Goal: Information Seeking & Learning: Find specific fact

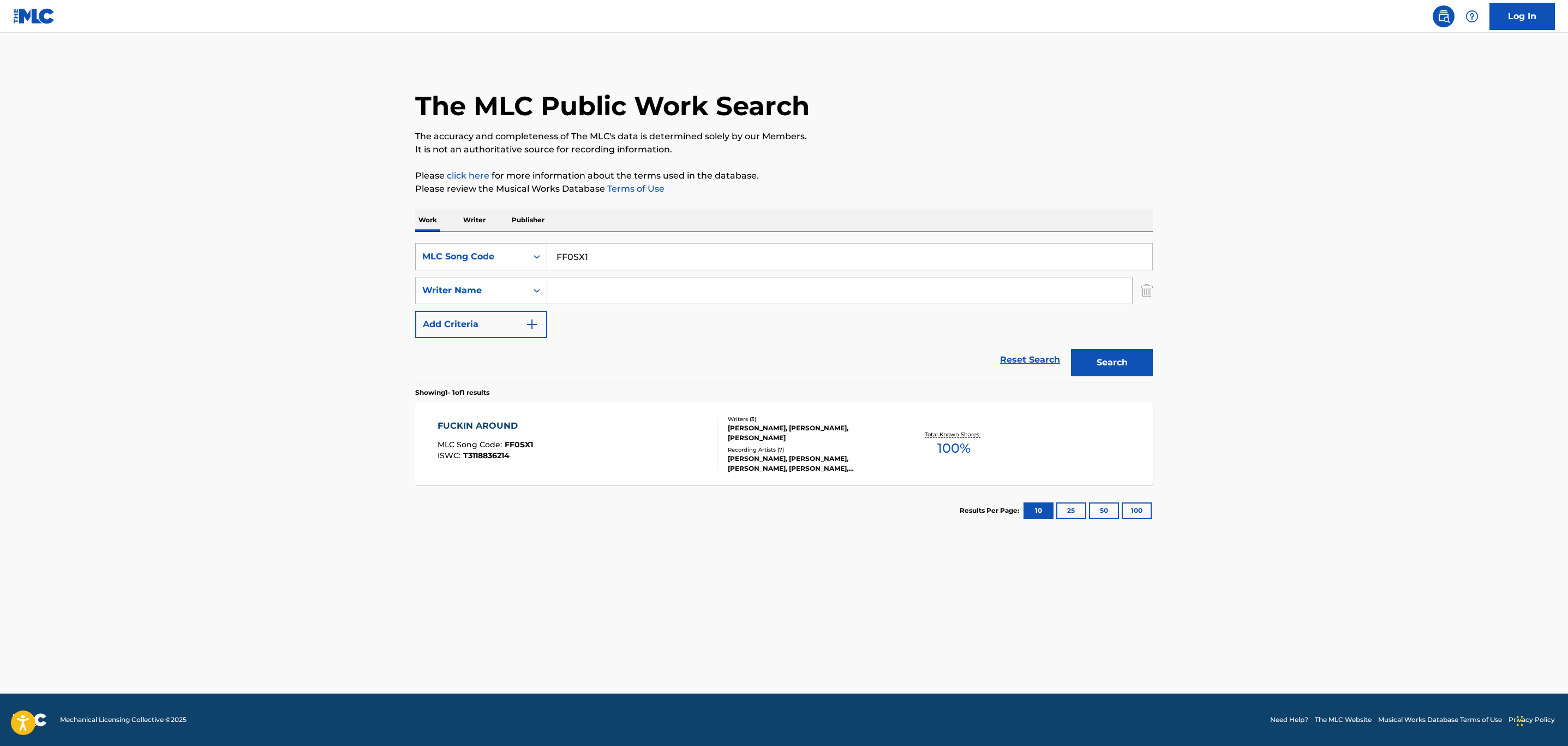
click at [459, 260] on div "MLC Song Code" at bounding box center [472, 256] width 98 height 13
click at [468, 284] on div "Work Title" at bounding box center [481, 284] width 131 height 27
click at [595, 262] on input "Search Form" at bounding box center [850, 257] width 605 height 26
type input "shona shona"
click at [613, 291] on input "Search Form" at bounding box center [839, 290] width 585 height 26
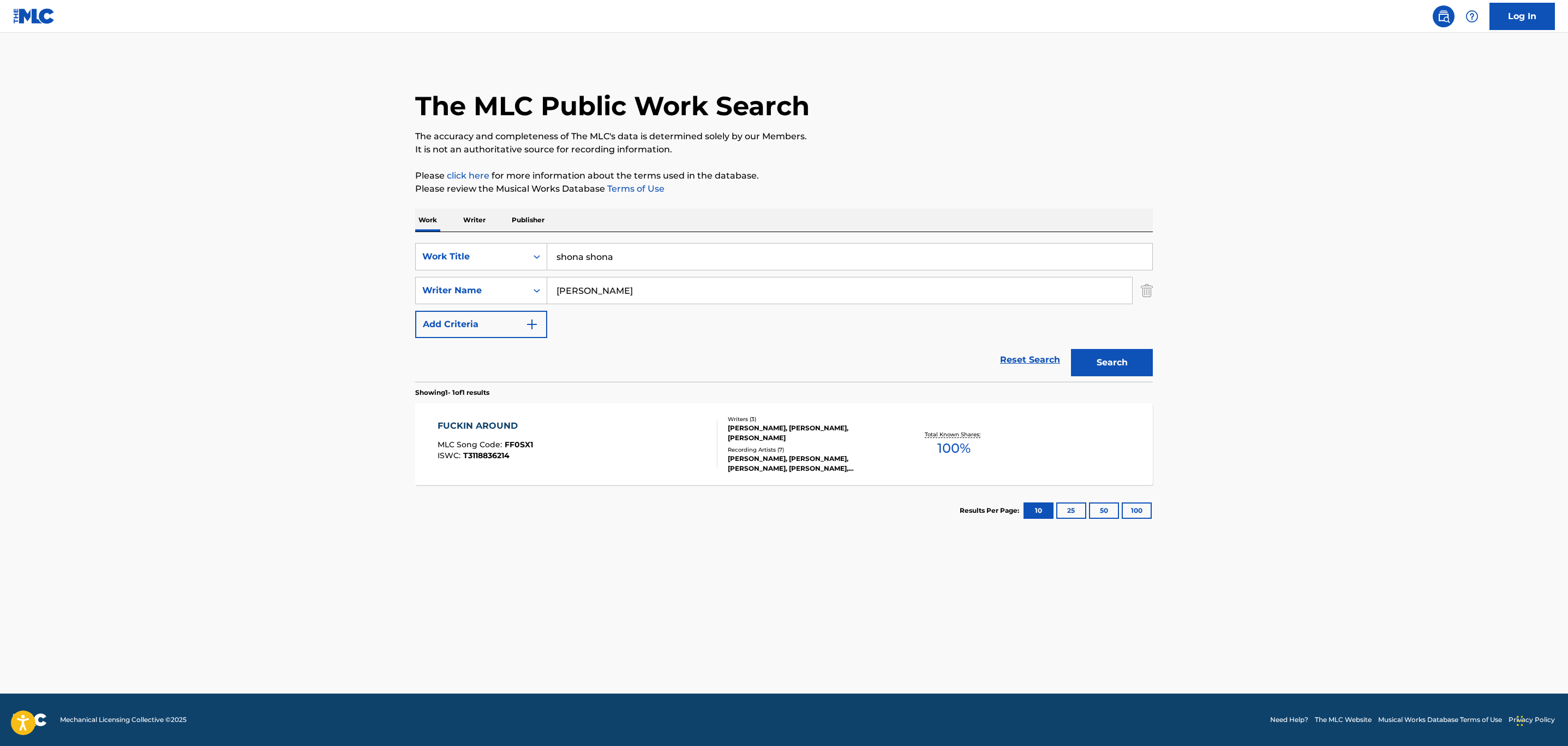
type input "[PERSON_NAME]"
click at [1071, 349] on button "Search" at bounding box center [1112, 362] width 81 height 27
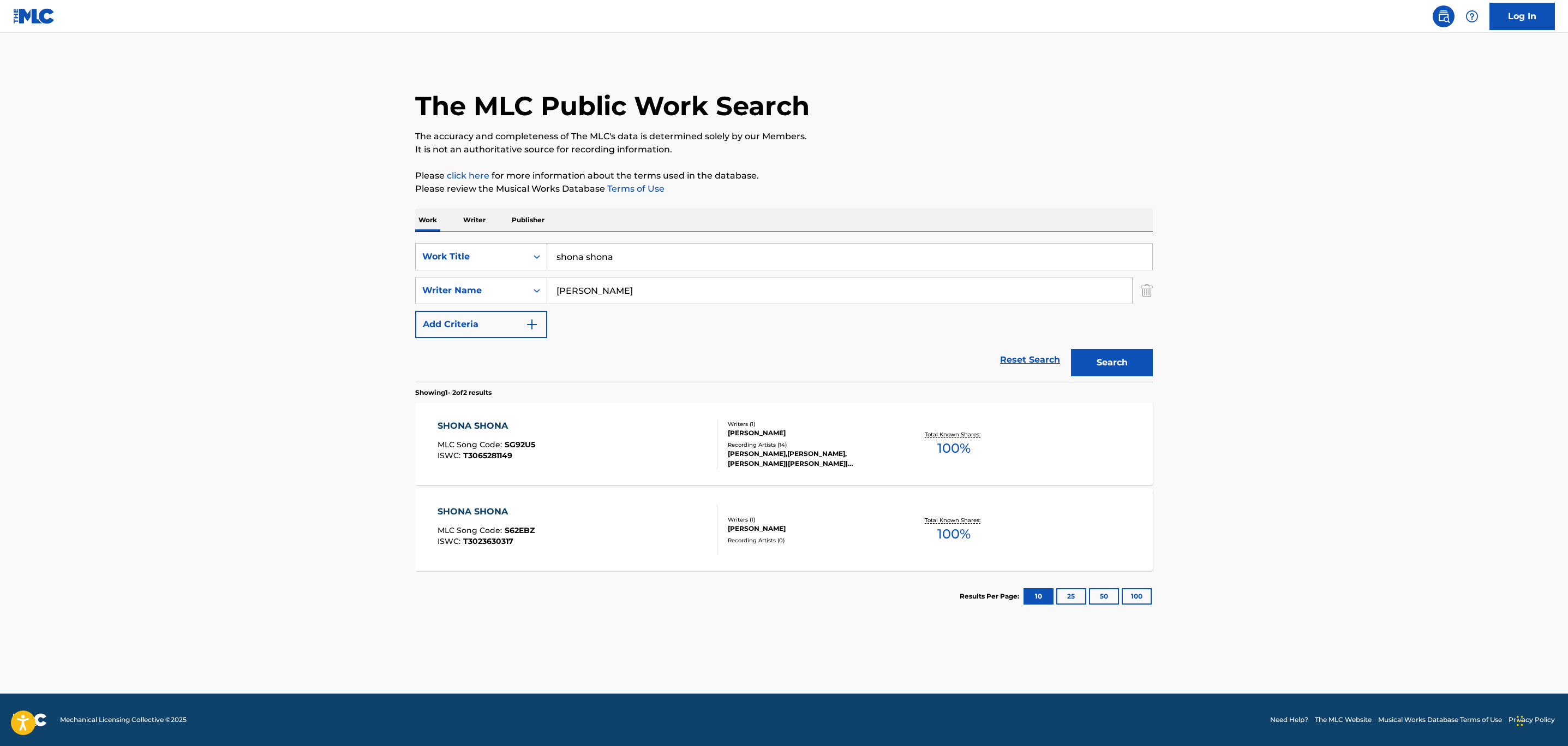
click at [606, 461] on div "SHONA SHONA MLC Song Code : SG92U5 ISWC : T3065281149" at bounding box center [578, 443] width 281 height 49
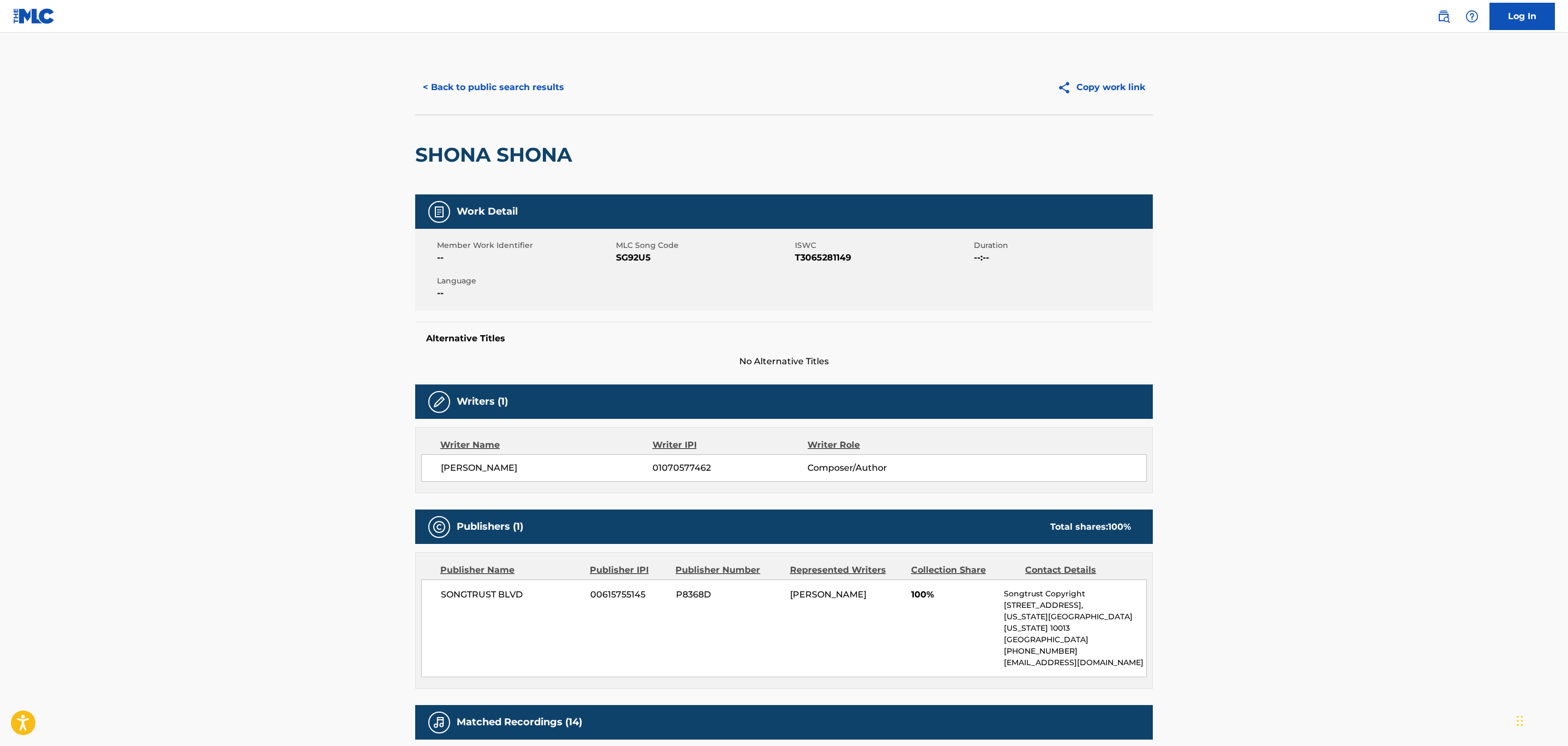
click at [686, 464] on span "01070577462" at bounding box center [730, 467] width 155 height 13
copy span "01070577462"
